Goal: Task Accomplishment & Management: Use online tool/utility

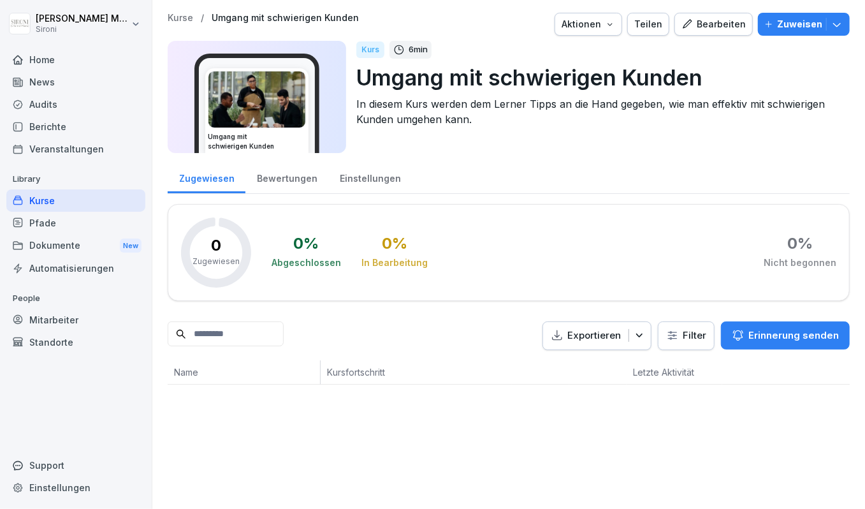
click at [728, 28] on div "Bearbeiten" at bounding box center [713, 24] width 64 height 14
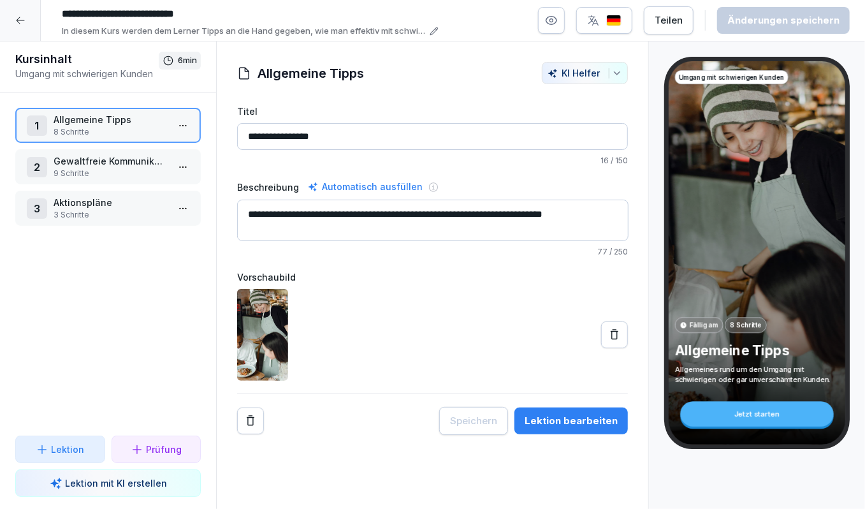
click at [180, 127] on html "**********" at bounding box center [432, 254] width 865 height 509
click at [168, 151] on div "Schritte bearbeiten" at bounding box center [136, 149] width 98 height 13
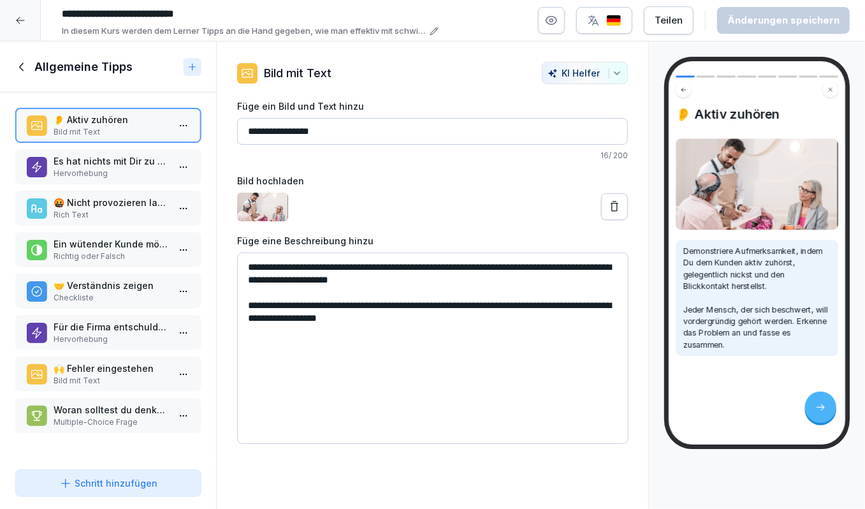
click at [140, 173] on p "Hervorhebung" at bounding box center [111, 173] width 114 height 11
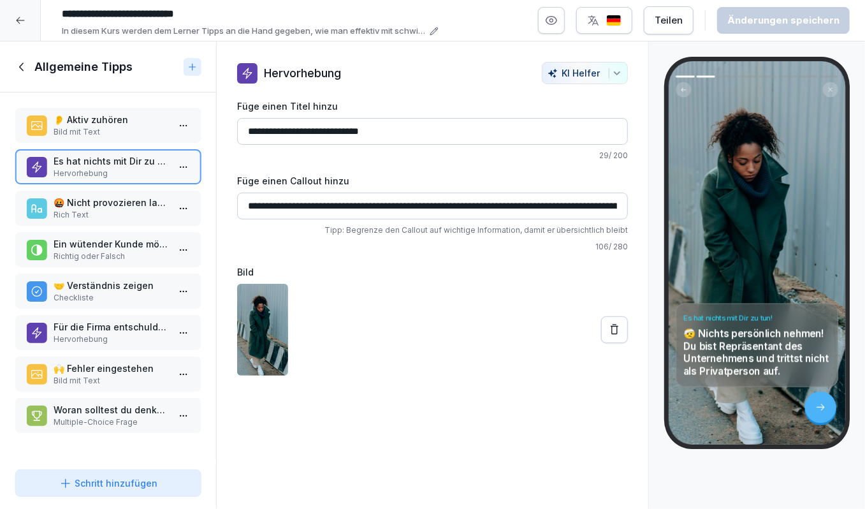
click at [127, 203] on p "🤬 Nicht provozieren lassen oder rechtfertigen" at bounding box center [111, 202] width 114 height 13
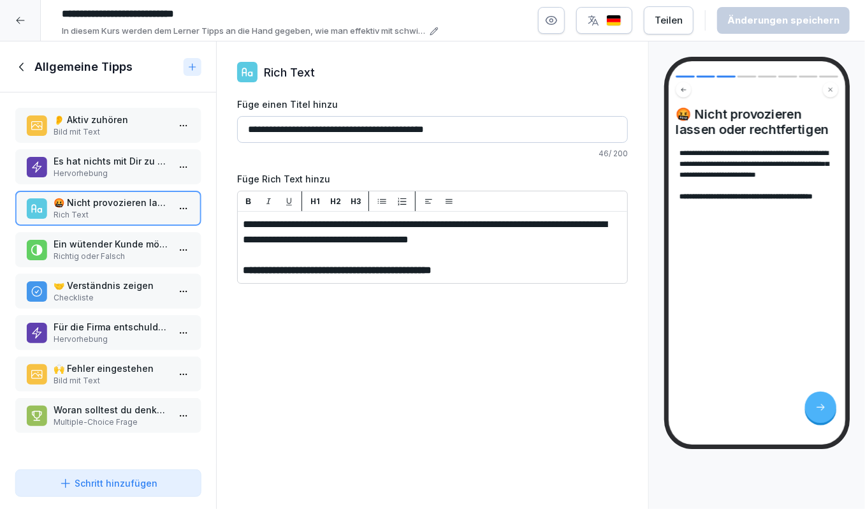
click at [143, 245] on p "Ein wütender Kunde möchte hauptsächlich, dass man ihm zuhört und seine Beschwer…" at bounding box center [111, 243] width 114 height 13
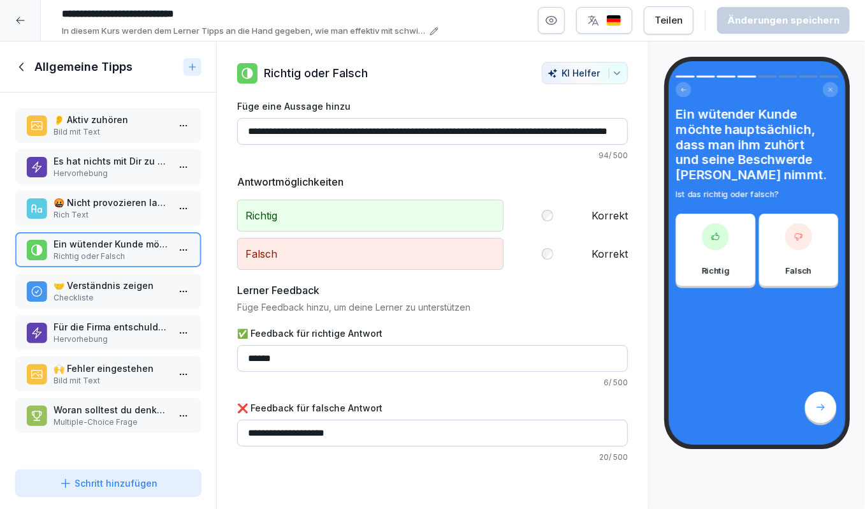
click at [136, 274] on div "🤝 Verständnis zeigen Checkliste" at bounding box center [107, 290] width 185 height 35
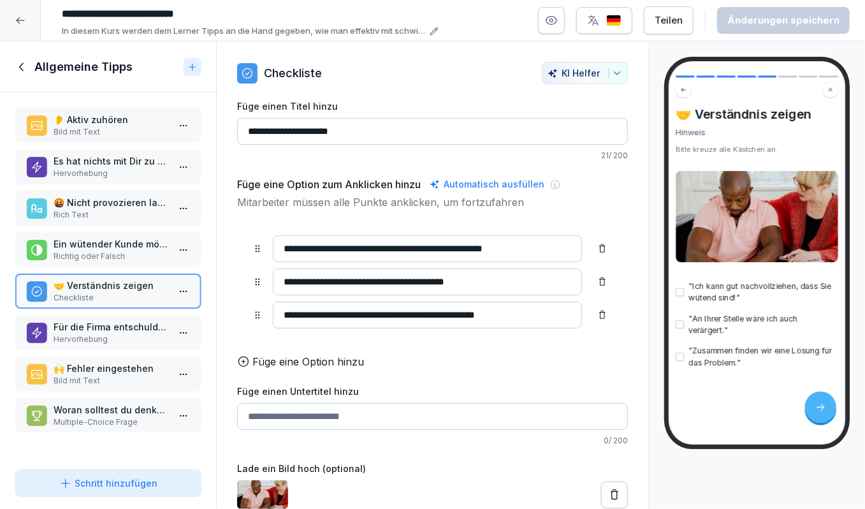
click at [127, 327] on p "Für die Firma entschuldigen" at bounding box center [111, 326] width 114 height 13
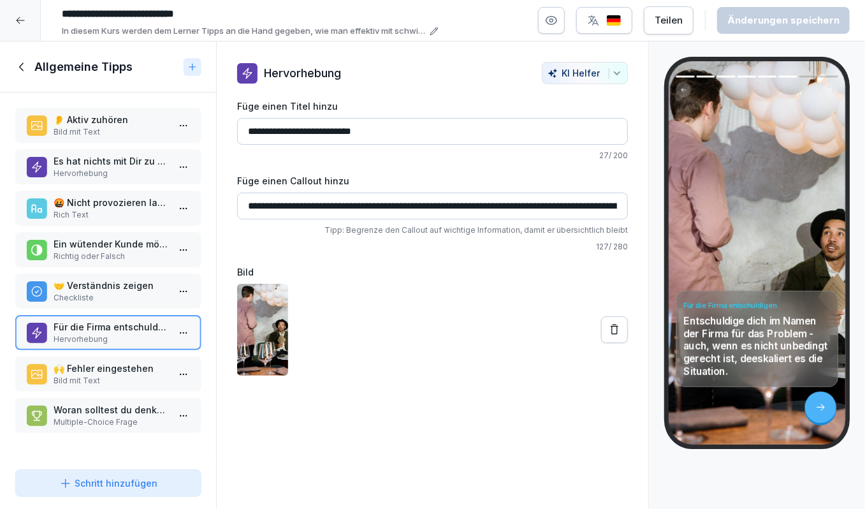
click at [117, 375] on p "Bild mit Text" at bounding box center [111, 380] width 114 height 11
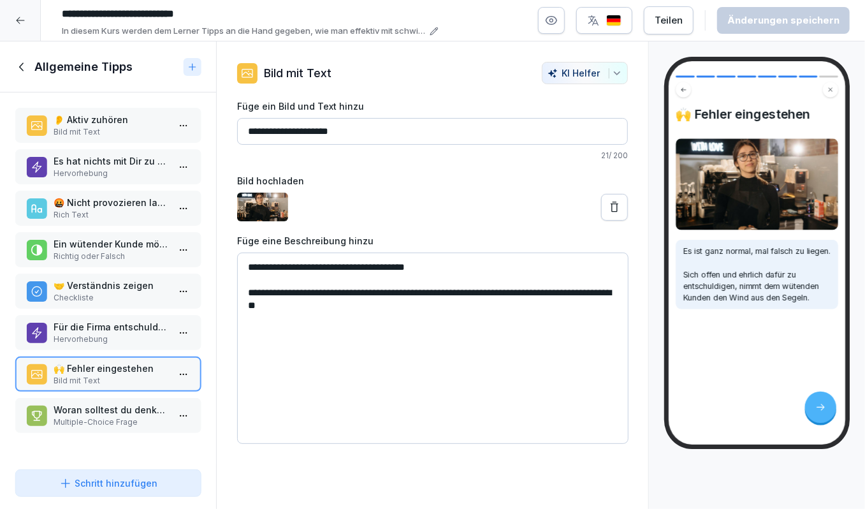
click at [112, 407] on p "Woran solltest du denken, wenn ein Kunde sich beschwert?" at bounding box center [111, 409] width 114 height 13
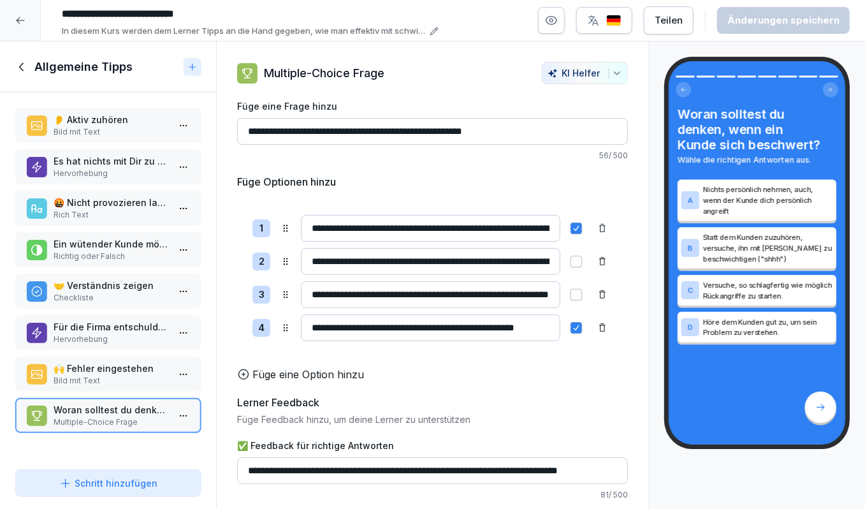
click at [24, 73] on icon at bounding box center [22, 67] width 14 height 14
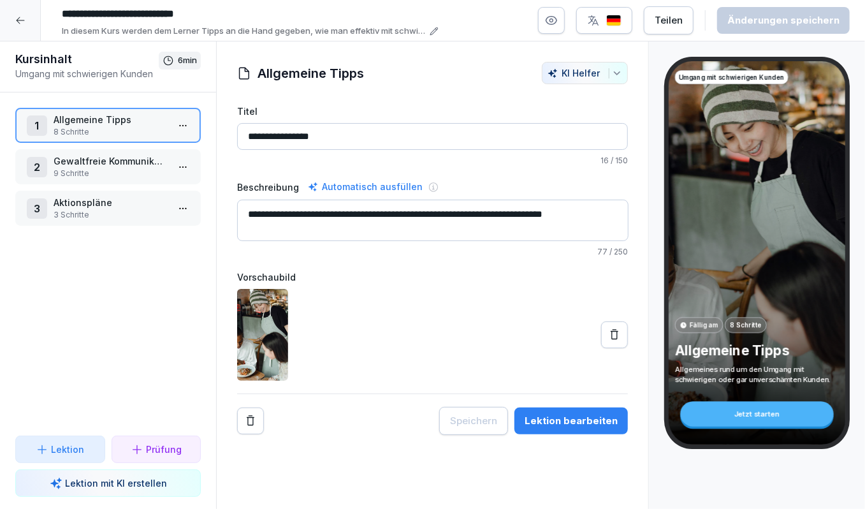
click at [76, 168] on p "9 Schritte" at bounding box center [111, 173] width 114 height 11
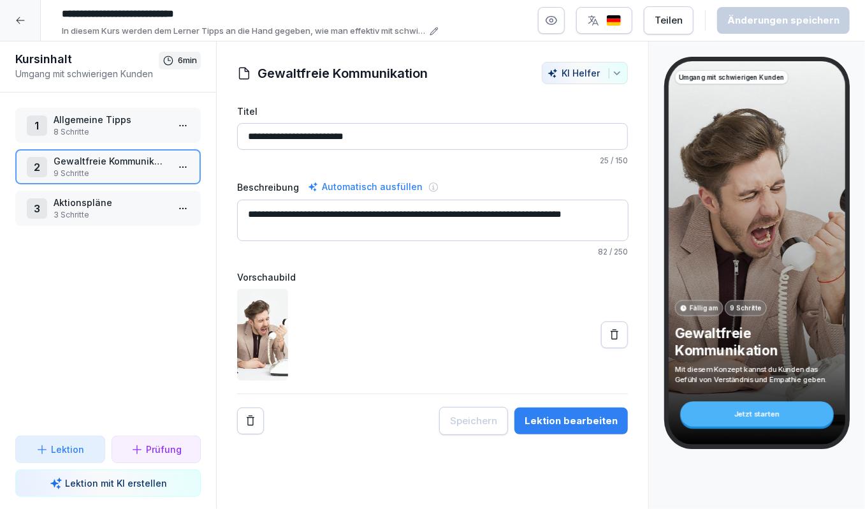
click at [185, 163] on html "**********" at bounding box center [432, 254] width 865 height 509
click at [165, 180] on div "Schritte bearbeiten" at bounding box center [136, 192] width 108 height 24
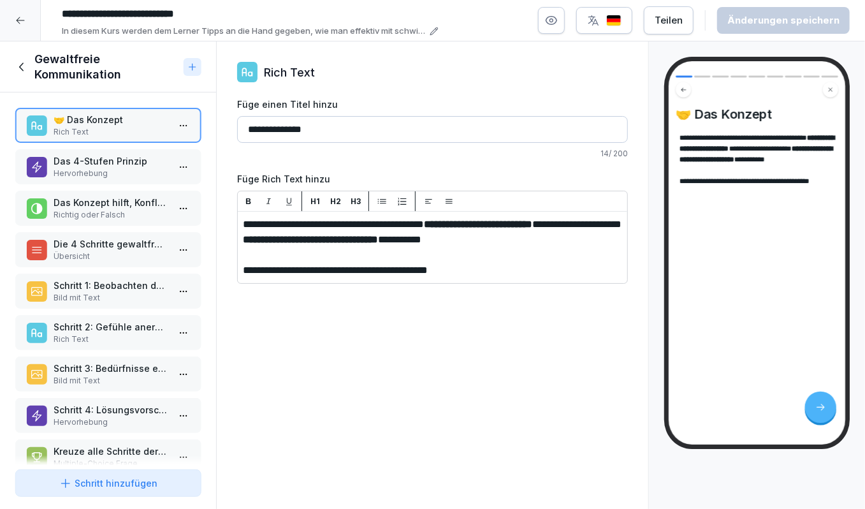
click at [160, 157] on p "Das 4-Stufen Prinzip" at bounding box center [111, 160] width 114 height 13
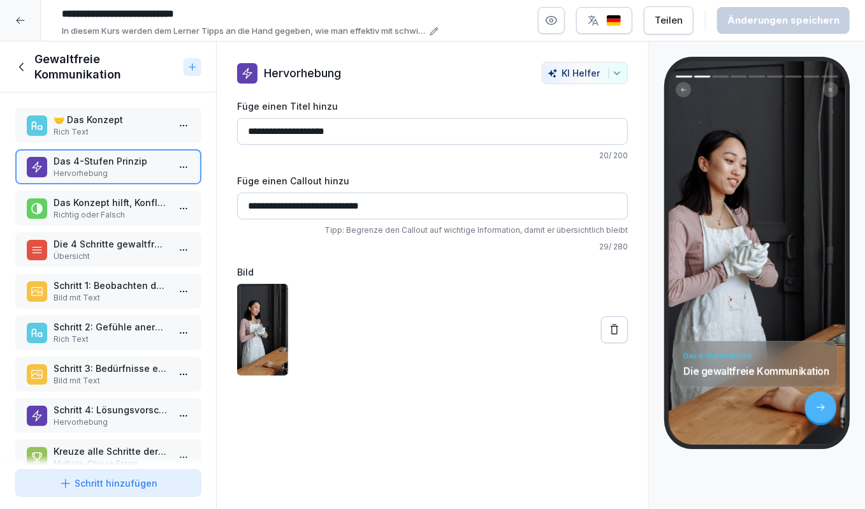
click at [124, 200] on p "Das Konzept hilft, Konfliktsituationen ruhig zu halten, und konkrete Lösungsvor…" at bounding box center [111, 202] width 114 height 13
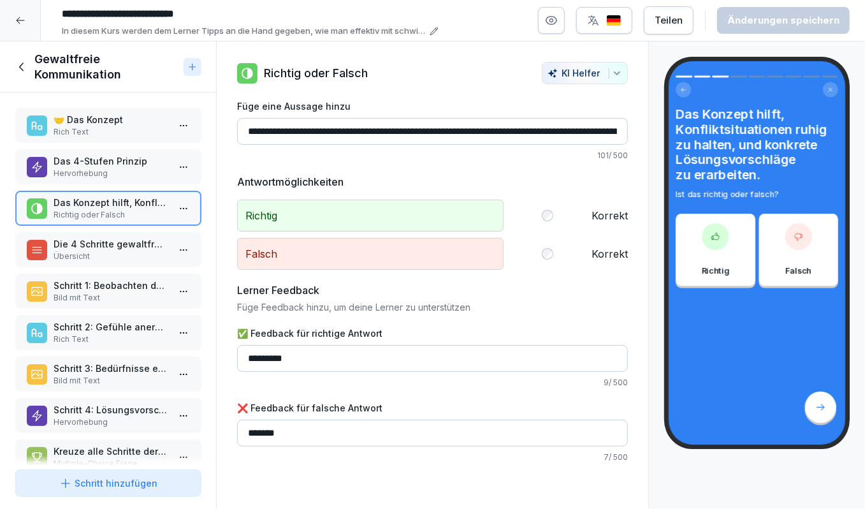
click at [127, 179] on div "Das 4-Stufen Prinzip Hervorhebung" at bounding box center [107, 166] width 185 height 35
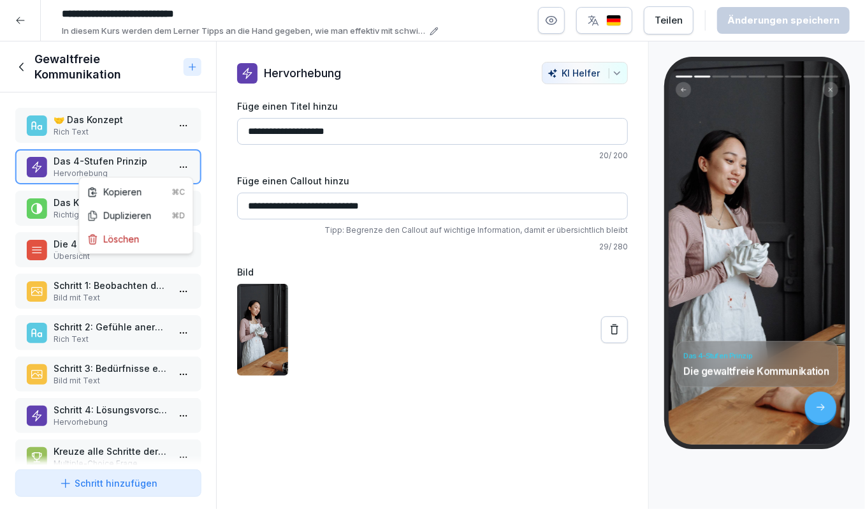
click at [182, 165] on html "**********" at bounding box center [432, 254] width 865 height 509
click at [101, 162] on html "**********" at bounding box center [432, 254] width 865 height 509
click at [89, 245] on p "Die 4 Schritte gewaltfreier Kommunikation" at bounding box center [111, 243] width 114 height 13
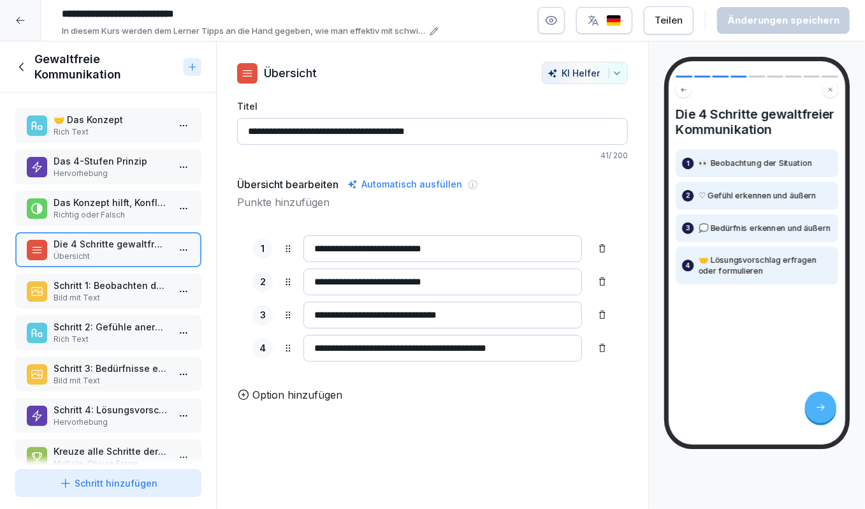
click at [128, 305] on div "Schritt 1: Beobachten der Situation Bild mit Text" at bounding box center [107, 290] width 185 height 35
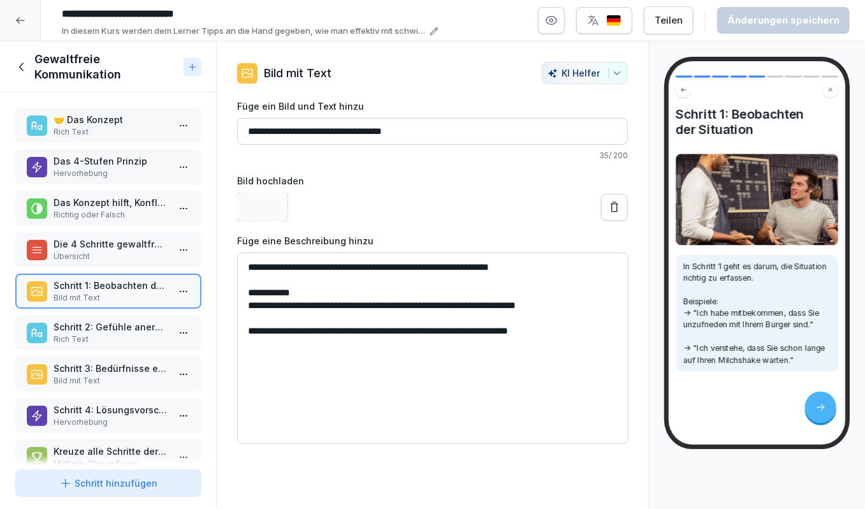
click at [128, 317] on div "Schritt 2: Gefühle anerkennen Rich Text" at bounding box center [107, 332] width 185 height 35
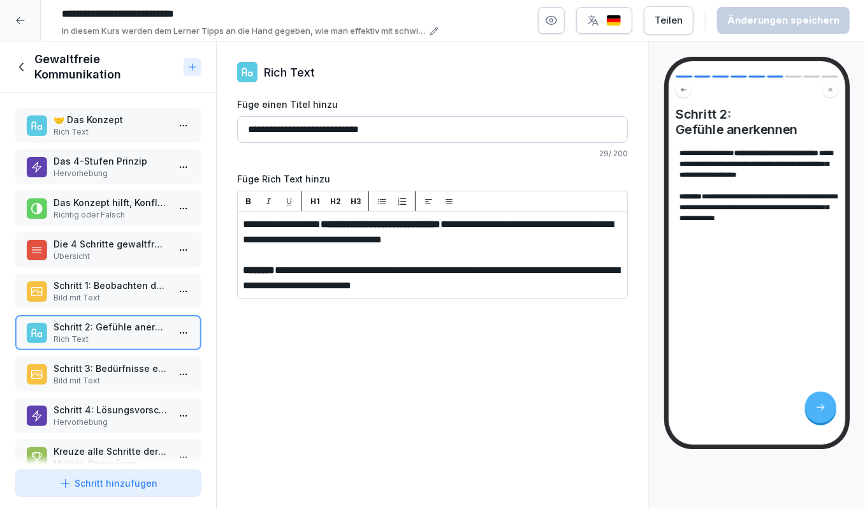
click at [124, 340] on p "Rich Text" at bounding box center [111, 338] width 114 height 11
click at [121, 358] on div "Schritt 3: Bedürfnisse erkennen Bild mit Text" at bounding box center [107, 373] width 185 height 35
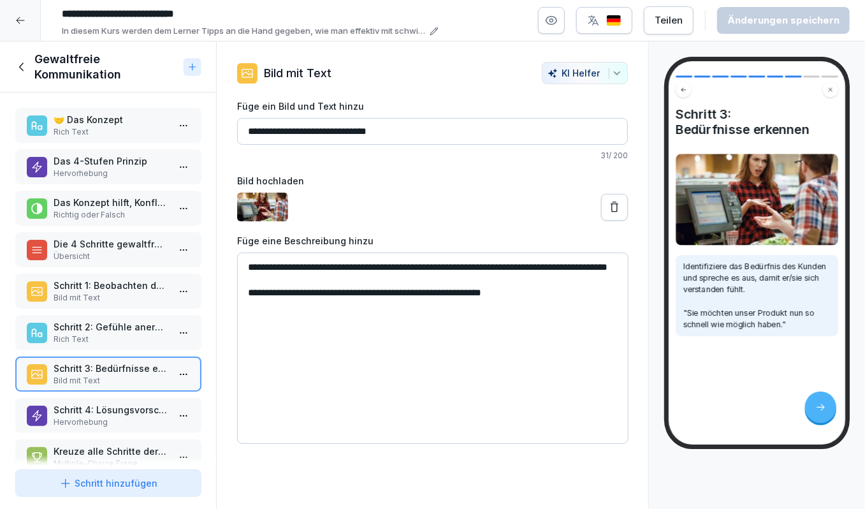
scroll to position [22, 0]
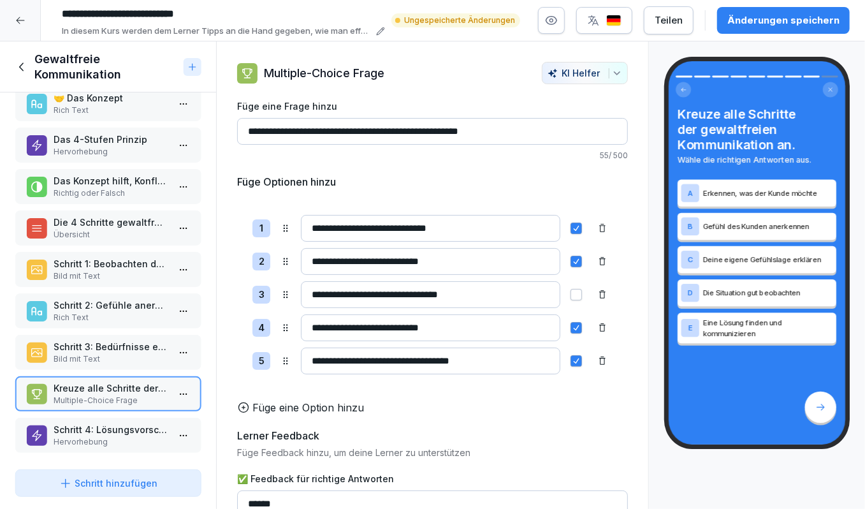
click at [739, 23] on div "Änderungen speichern" at bounding box center [783, 20] width 112 height 14
